Goal: Find specific page/section: Find specific page/section

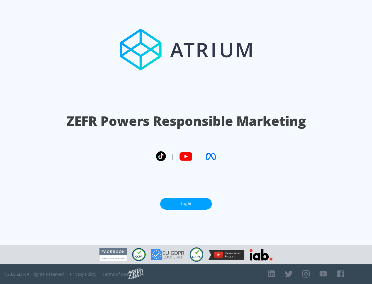
click at [186, 204] on link "Log In" at bounding box center [186, 204] width 52 height 12
